Goal: Book appointment/travel/reservation

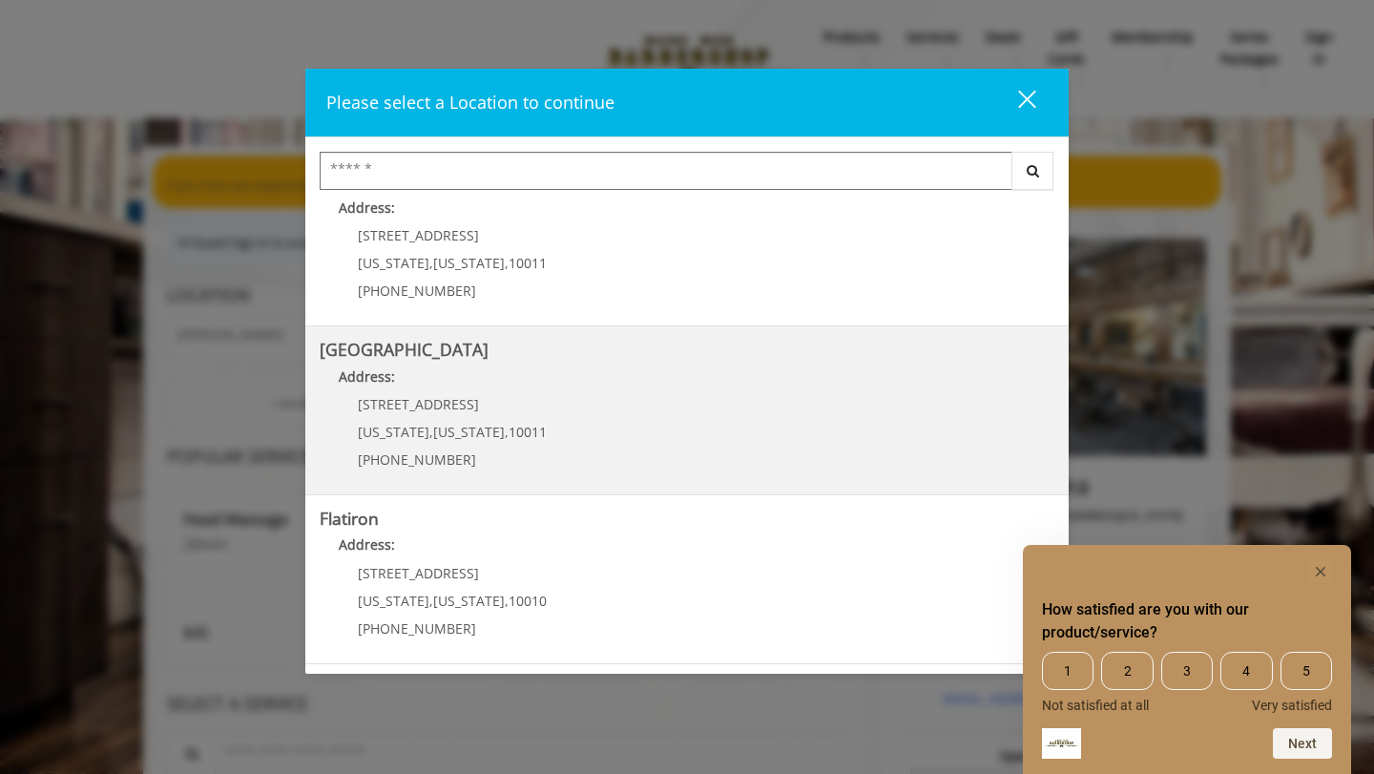
scroll to position [215, 0]
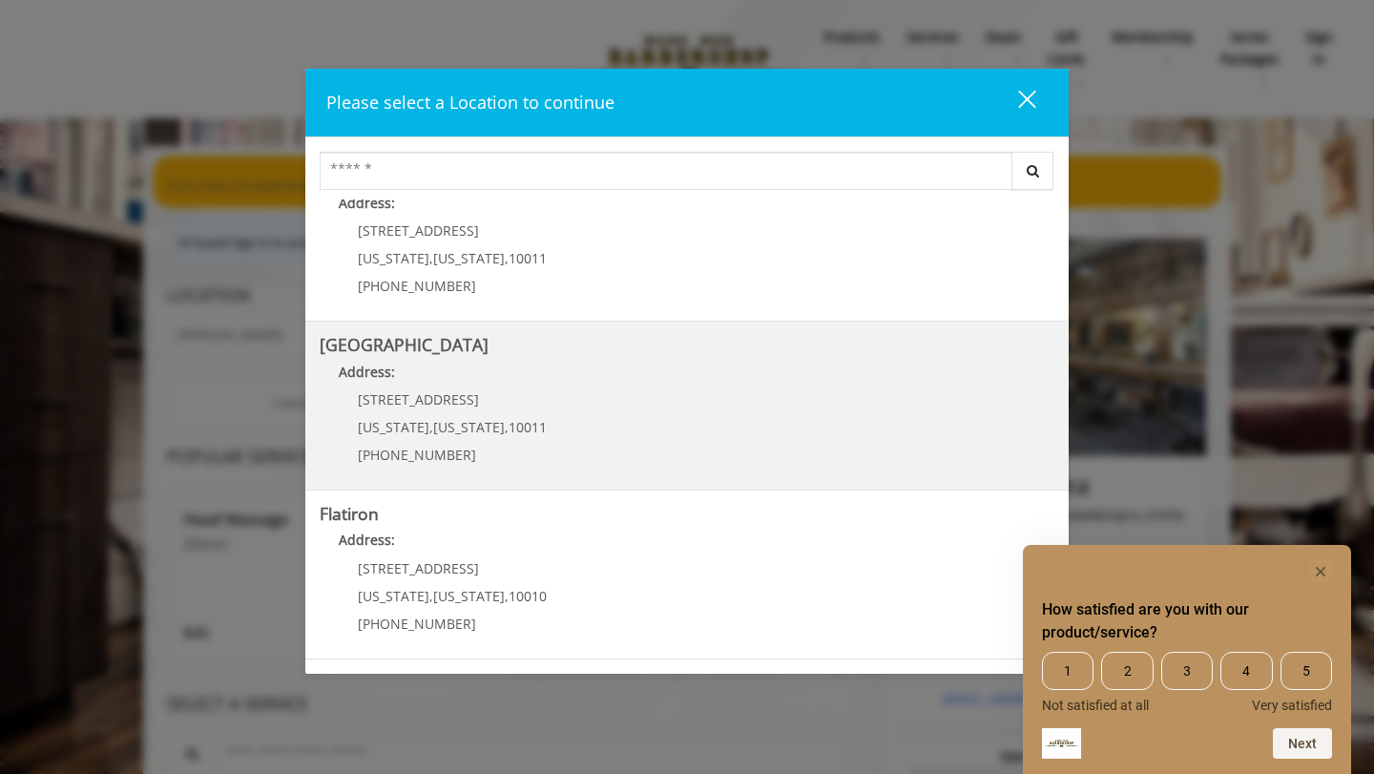
click at [557, 378] on Street "Address:" at bounding box center [687, 377] width 735 height 31
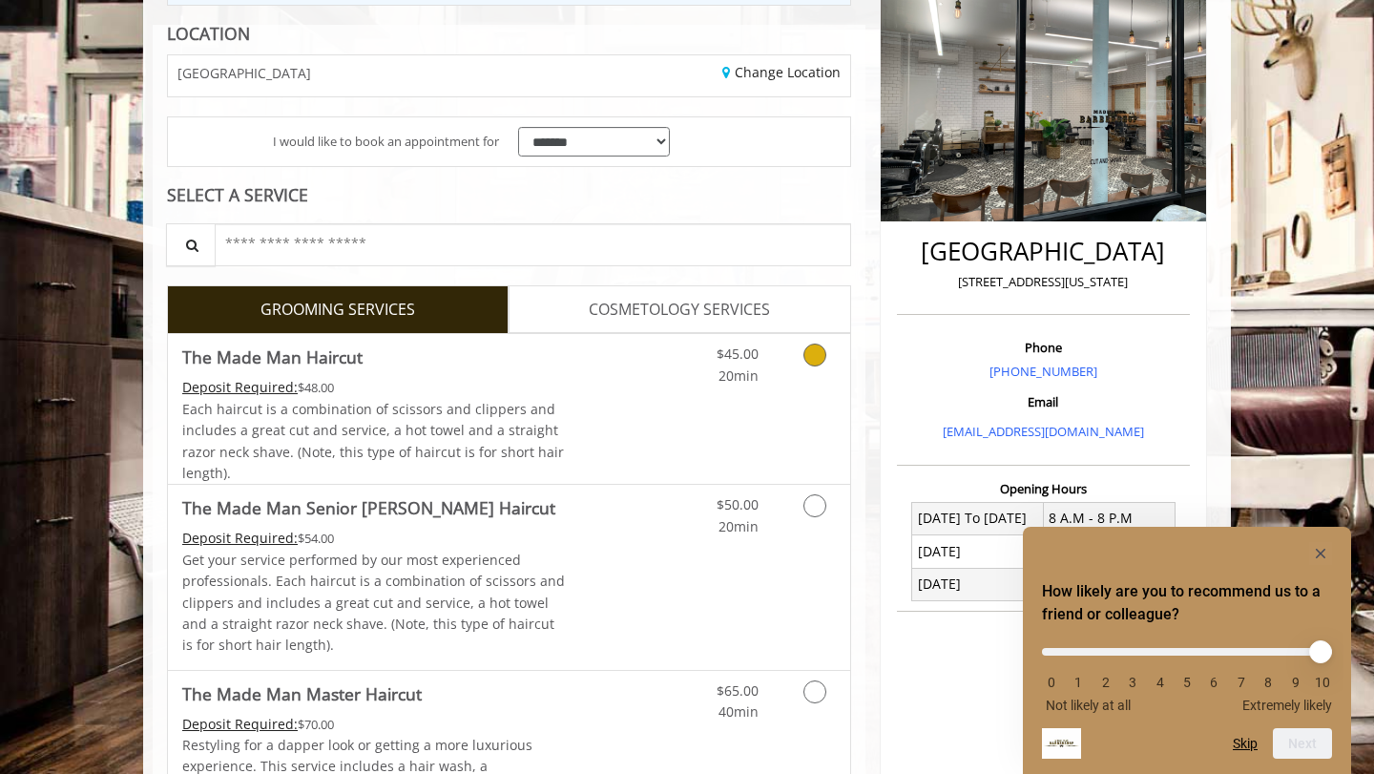
scroll to position [266, 0]
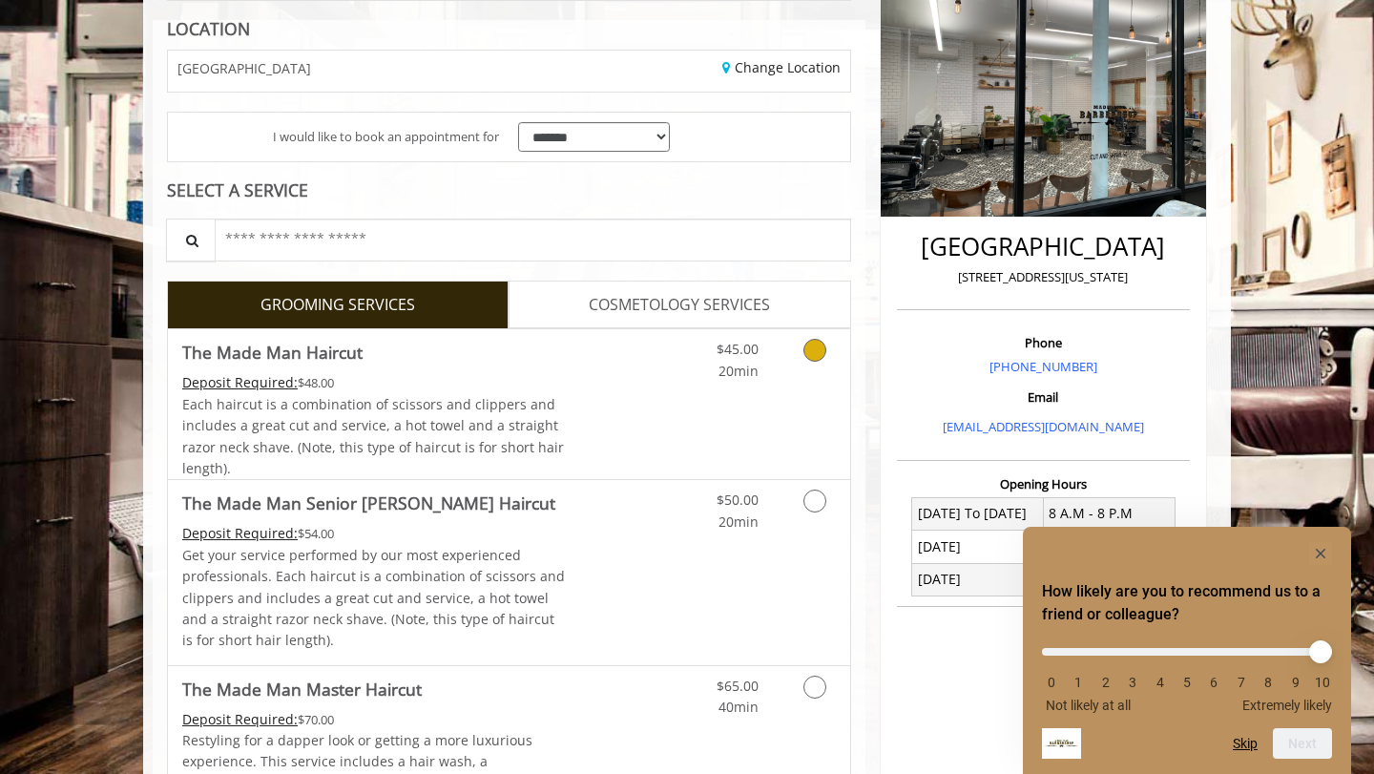
click at [813, 375] on link "Grooming services" at bounding box center [811, 355] width 49 height 52
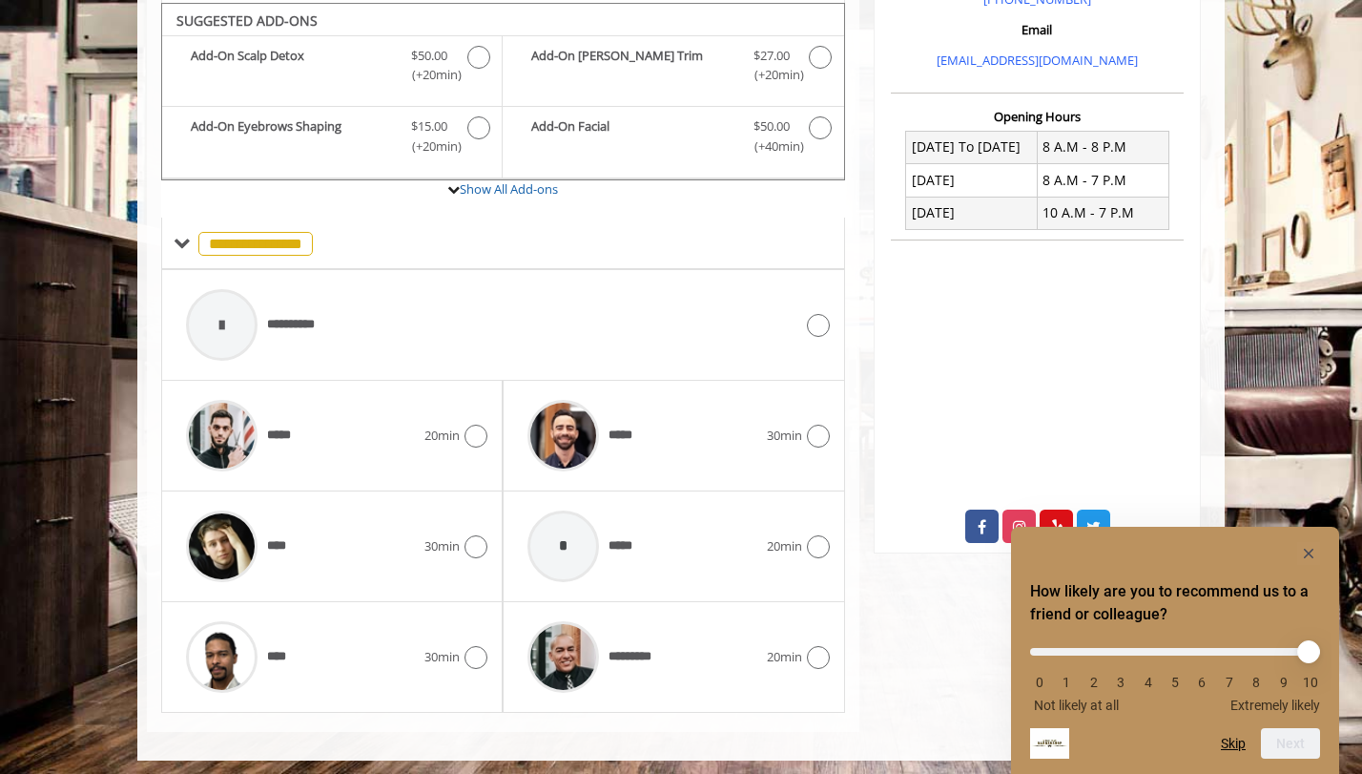
scroll to position [638, 0]
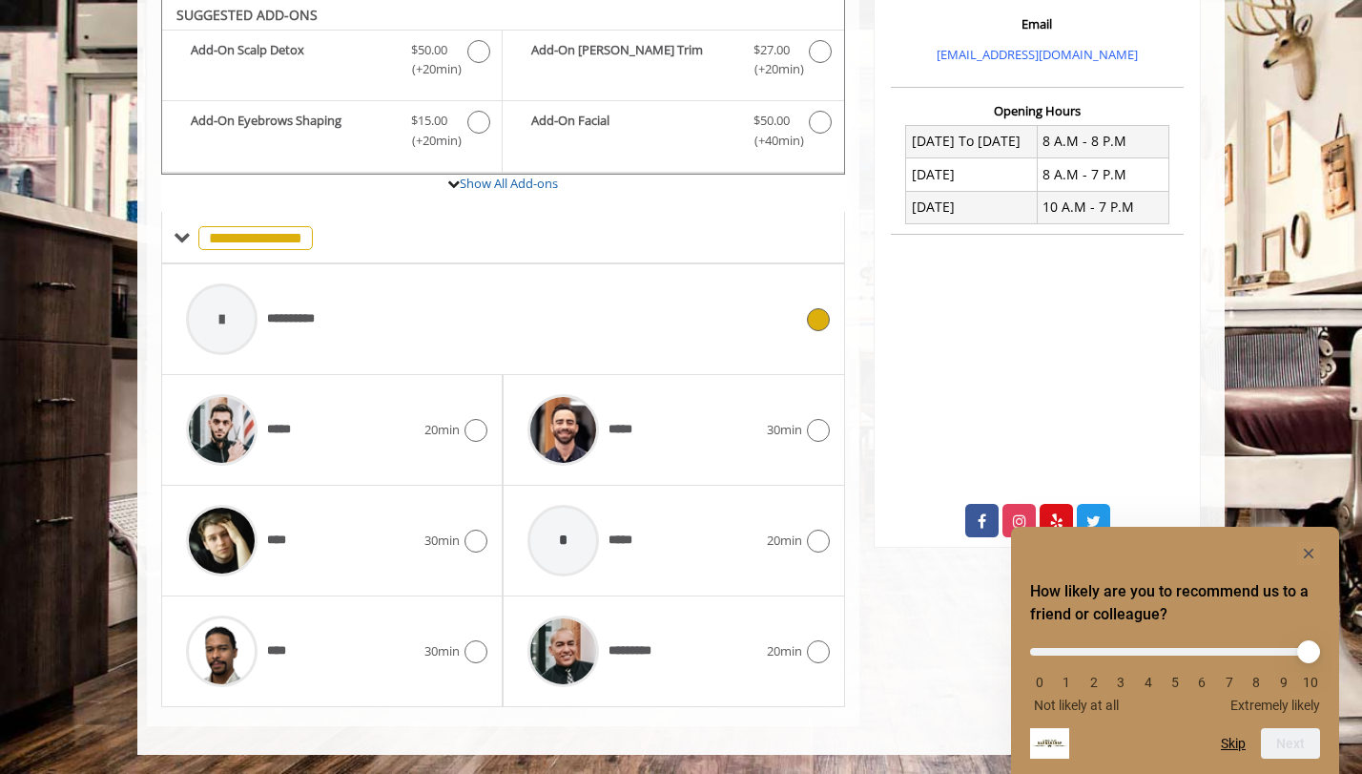
click at [819, 310] on icon at bounding box center [818, 319] width 23 height 23
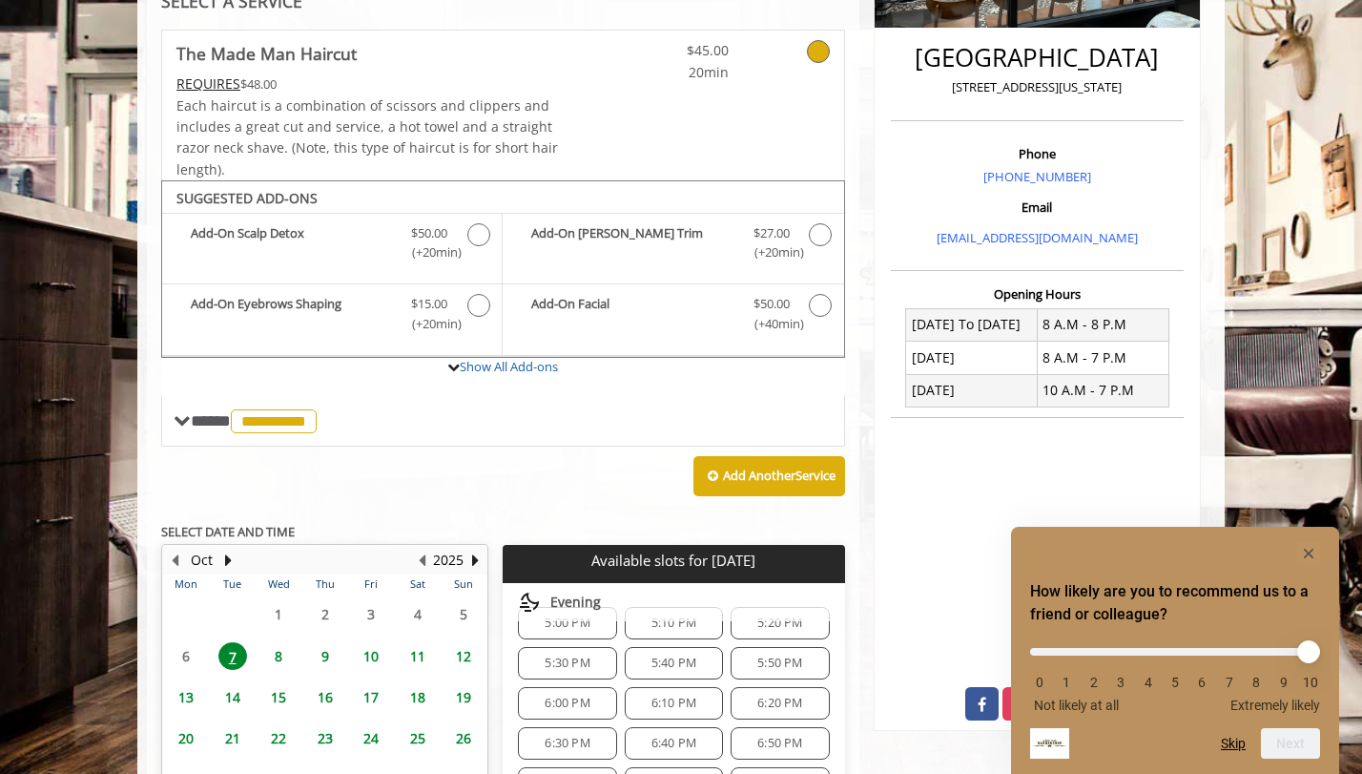
scroll to position [0, 0]
